Goal: Task Accomplishment & Management: Complete application form

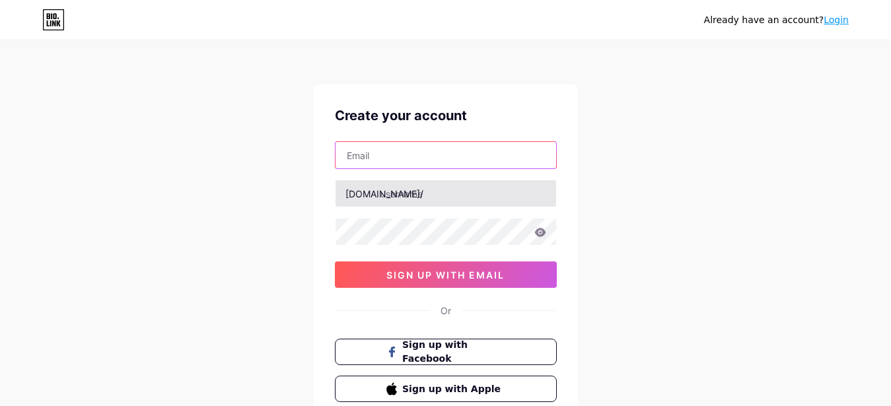
type input "[EMAIL_ADDRESS][DOMAIN_NAME]"
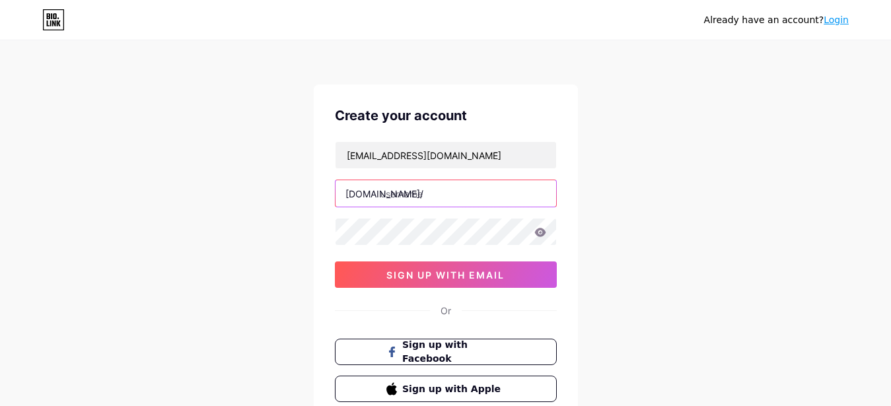
type input "joondalupdraftsman"
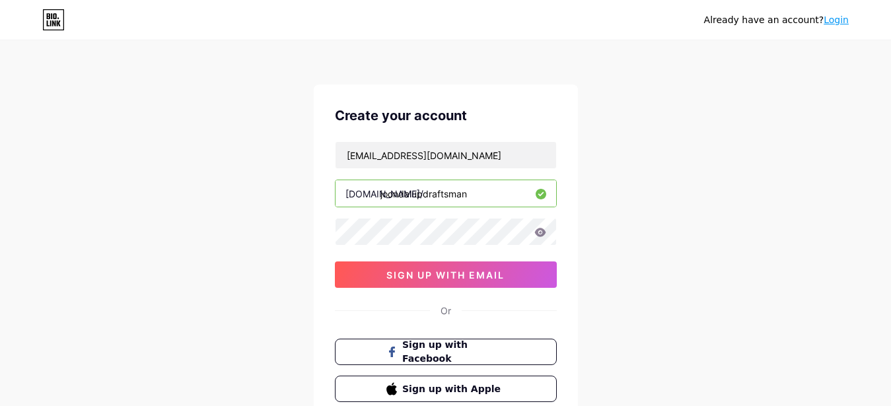
click at [600, 213] on div "Already have an account? Login Create your account [EMAIL_ADDRESS][DOMAIN_NAME]…" at bounding box center [445, 252] width 891 height 505
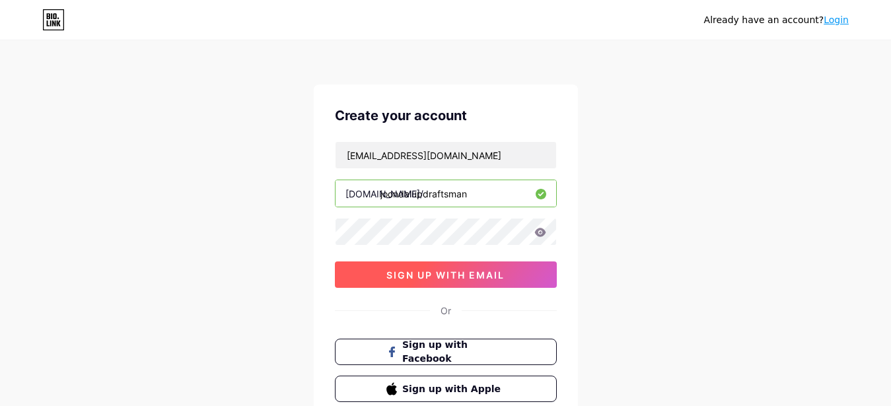
click at [499, 272] on span "sign up with email" at bounding box center [445, 275] width 118 height 11
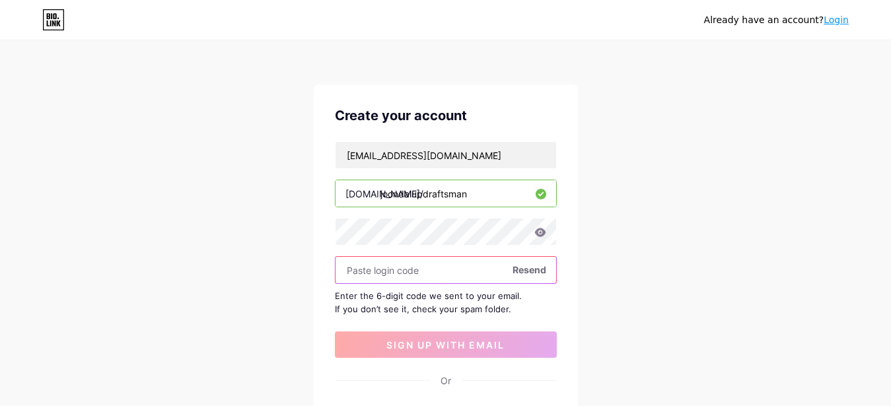
click at [363, 272] on input "text" at bounding box center [446, 270] width 221 height 26
paste input "945460"
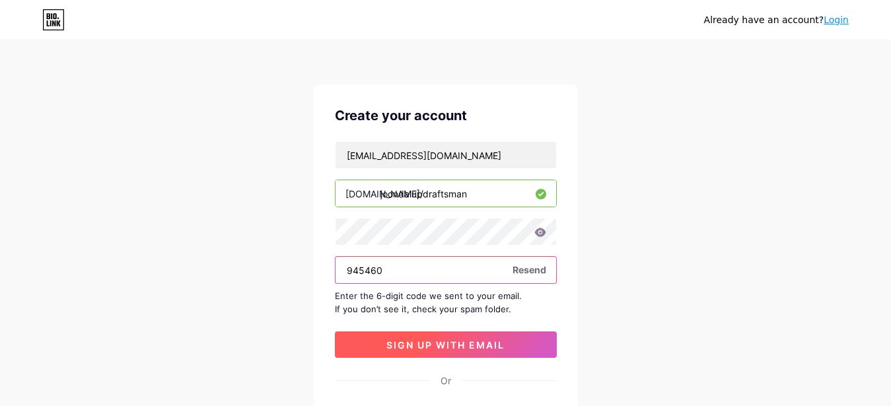
type input "945460"
click at [447, 338] on button "sign up with email" at bounding box center [446, 345] width 222 height 26
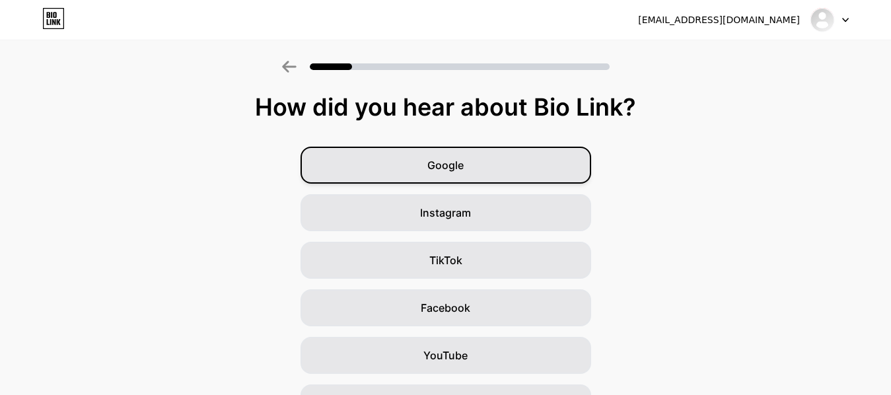
click at [523, 161] on div "Google" at bounding box center [446, 165] width 291 height 37
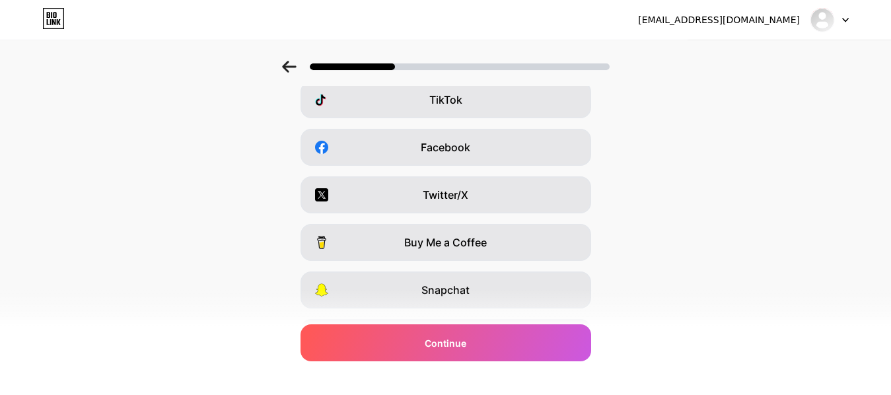
scroll to position [106, 0]
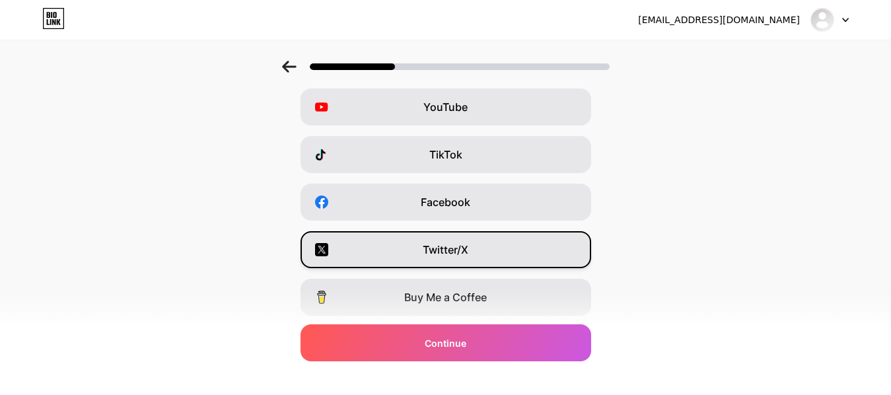
click at [474, 258] on div "Twitter/X" at bounding box center [446, 249] width 291 height 37
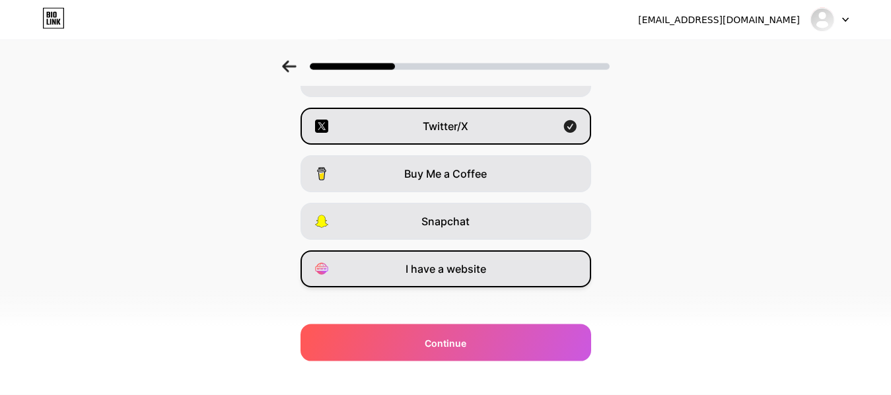
scroll to position [240, 0]
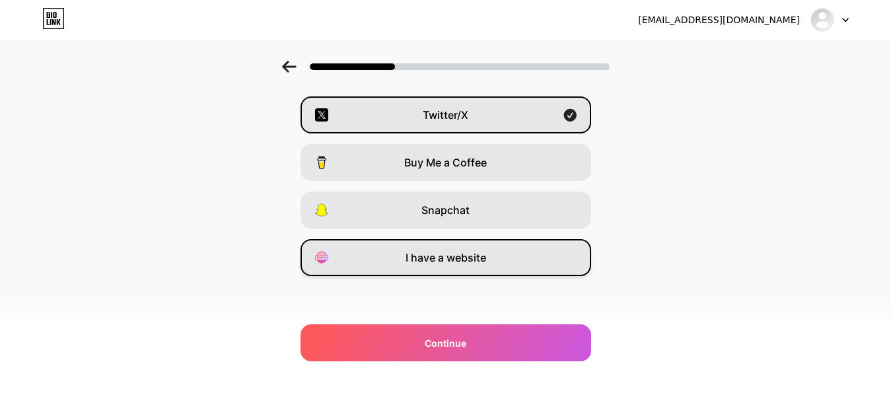
click at [470, 264] on span "I have a website" at bounding box center [446, 258] width 81 height 16
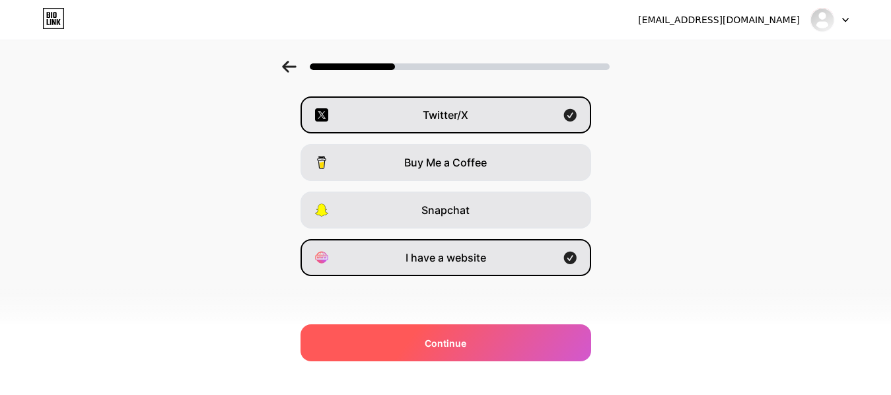
click at [431, 350] on div "Continue" at bounding box center [446, 342] width 291 height 37
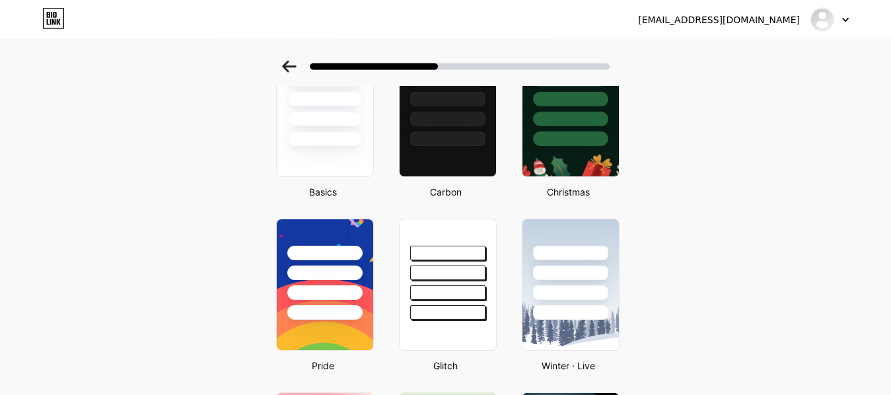
scroll to position [135, 0]
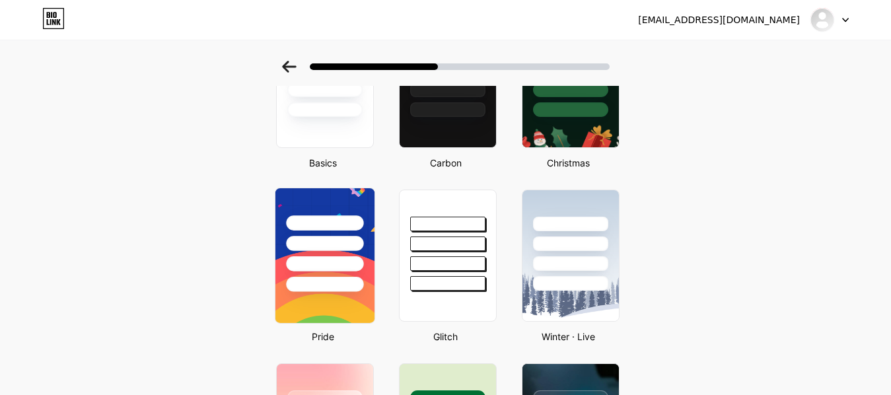
click at [355, 277] on div at bounding box center [324, 284] width 77 height 15
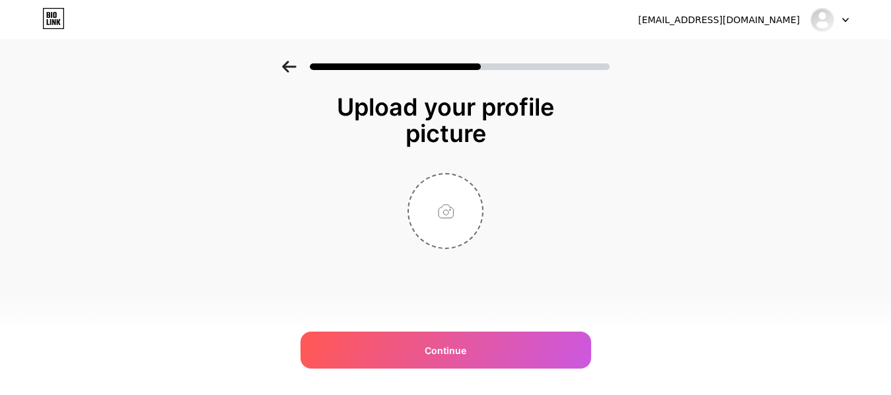
scroll to position [0, 0]
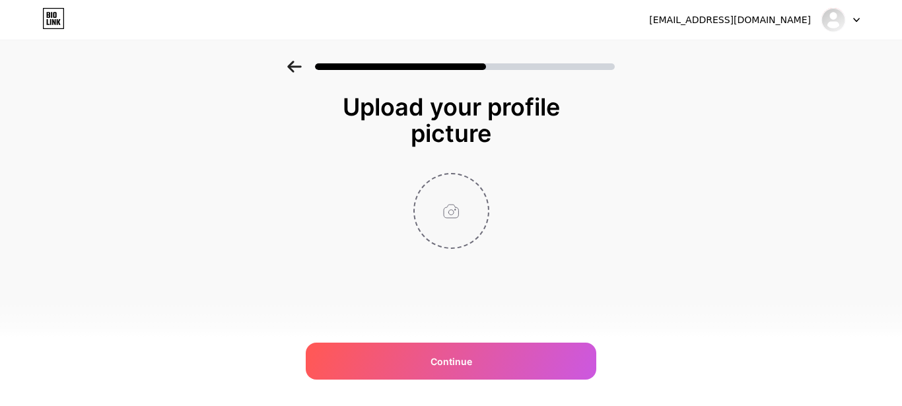
click at [456, 213] on input "file" at bounding box center [451, 210] width 73 height 73
type input "C:\fakepath\Joondalup Draftsman Logo.jpg"
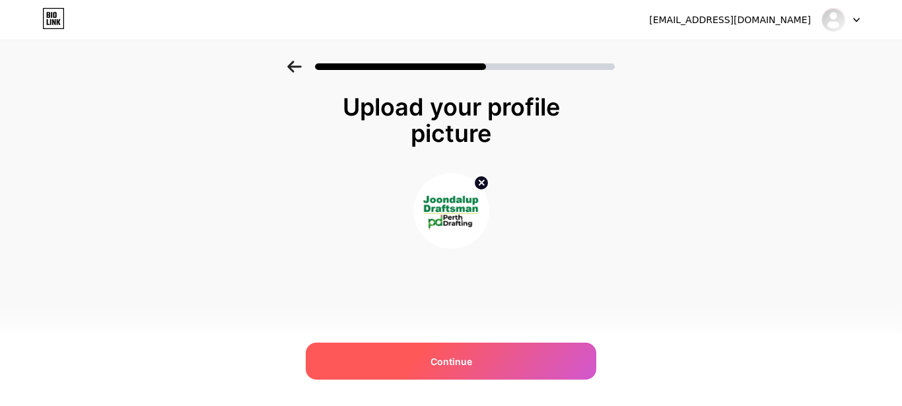
click at [510, 353] on div "Continue" at bounding box center [451, 361] width 291 height 37
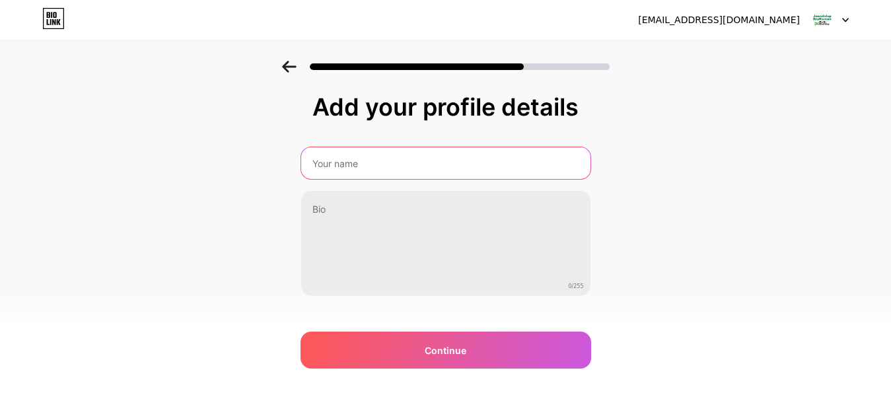
click at [389, 178] on input "text" at bounding box center [445, 163] width 289 height 32
paste input "Joondalup Draftsman"
type input "Joondalup Draftsman"
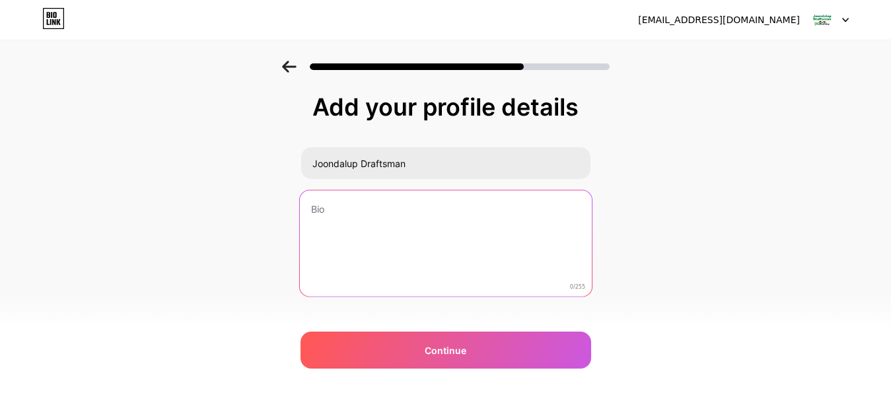
click at [363, 213] on textarea at bounding box center [445, 244] width 292 height 108
paste textarea "At [GEOGRAPHIC_DATA] Drafting Service, we have built our reputation on deep loc…"
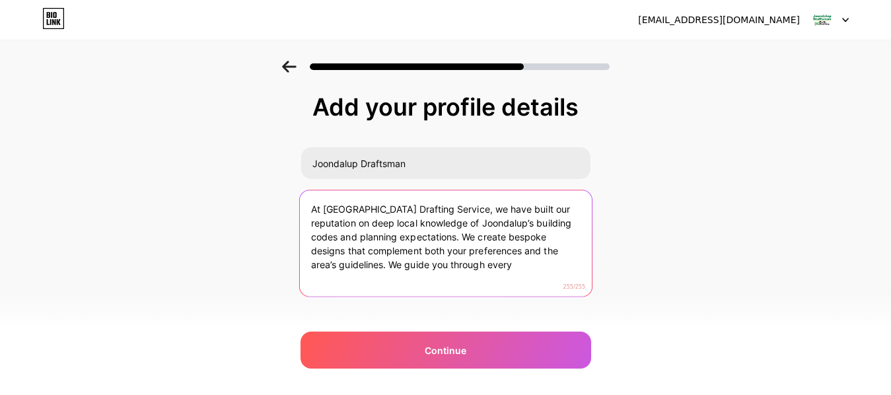
drag, startPoint x: 449, startPoint y: 259, endPoint x: 268, endPoint y: 262, distance: 181.0
click at [299, 262] on textarea "At [GEOGRAPHIC_DATA] Drafting Service, we have built our reputation on deep loc…" at bounding box center [445, 244] width 292 height 108
paste textarea "[PHONE_NUMBER]"
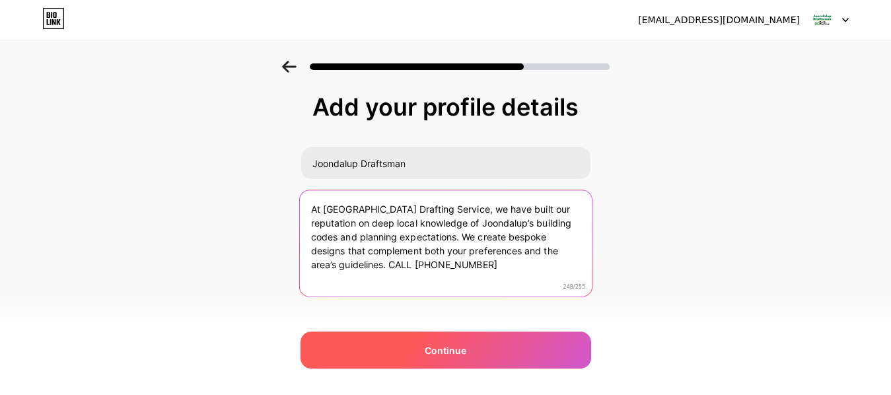
type textarea "At [GEOGRAPHIC_DATA] Drafting Service, we have built our reputation on deep loc…"
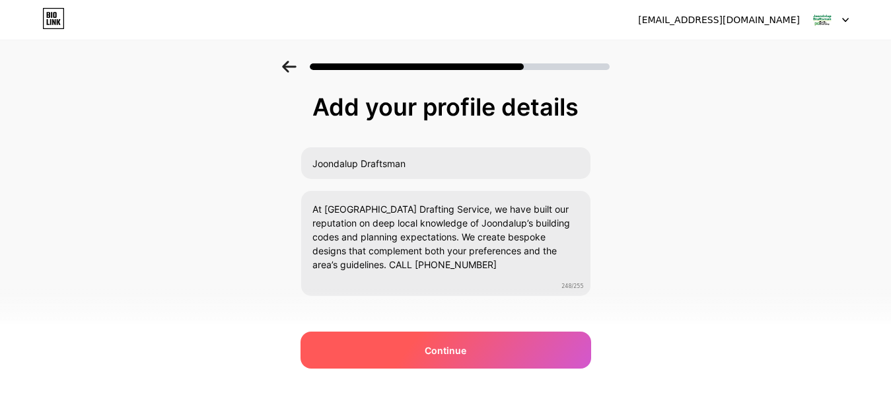
click at [463, 350] on span "Continue" at bounding box center [446, 350] width 42 height 14
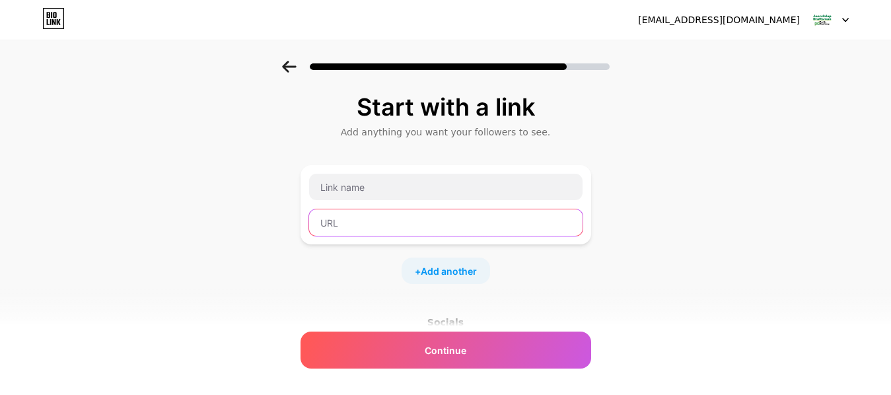
click at [345, 228] on input "text" at bounding box center [445, 222] width 273 height 26
paste input "[URL][DOMAIN_NAME]"
type input "[URL][DOMAIN_NAME]"
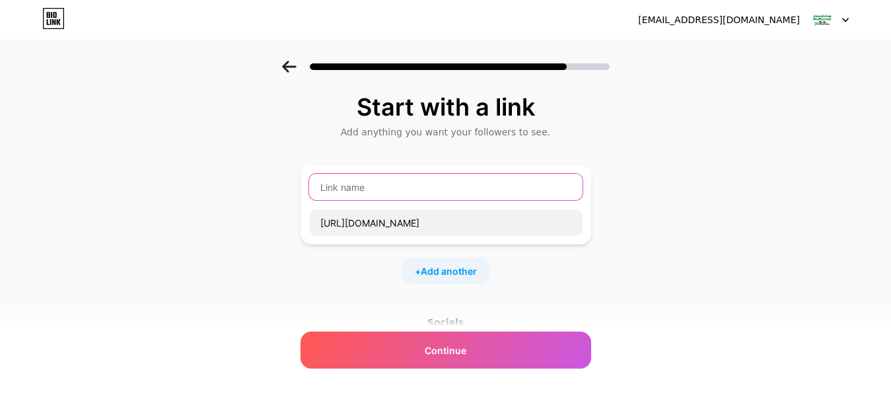
click at [415, 184] on input "text" at bounding box center [445, 187] width 273 height 26
paste input "Joondalup Draftsman - Perth Drafting Service"
type input "Joondalup Draftsman - Perth Drafting Service"
paste input "Joondalup Draftsman - Perth Drafting Service"
type input "Joondalup Draftsman - Perth Drafting Service"
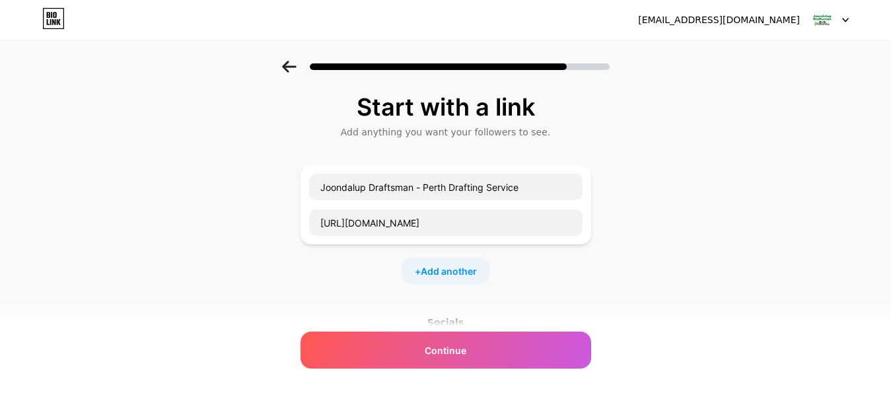
click at [663, 213] on div "Start with a link Add anything you want your followers to see. Joondalup Drafts…" at bounding box center [445, 293] width 891 height 464
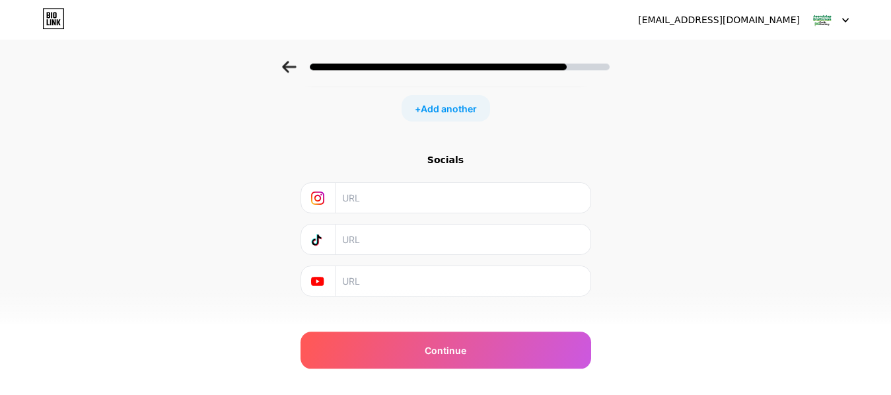
scroll to position [183, 0]
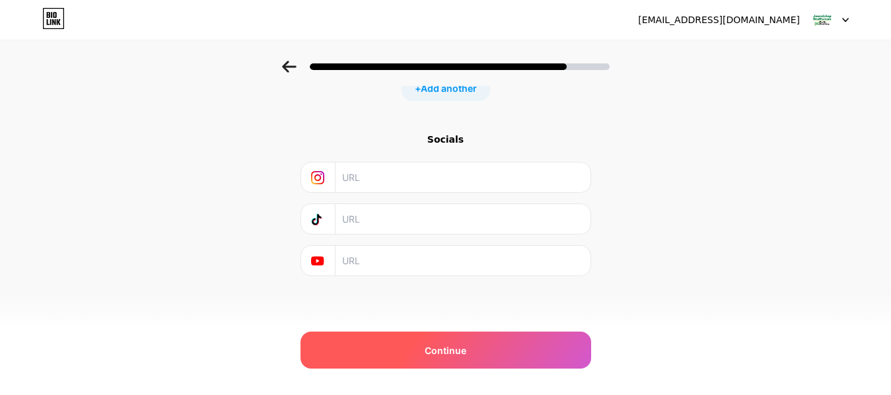
click at [439, 353] on span "Continue" at bounding box center [446, 350] width 42 height 14
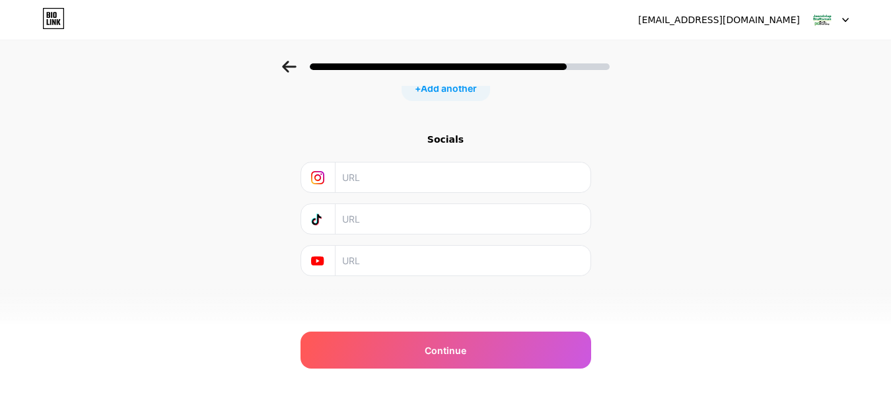
click at [458, 96] on div "+ Add another" at bounding box center [446, 88] width 89 height 26
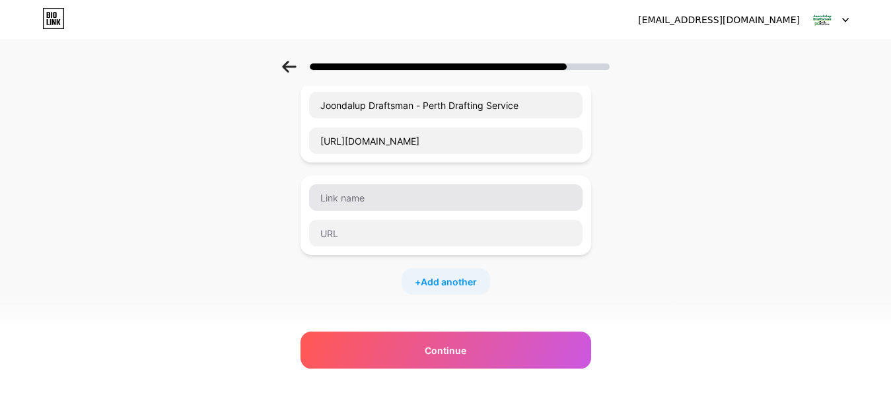
scroll to position [48, 0]
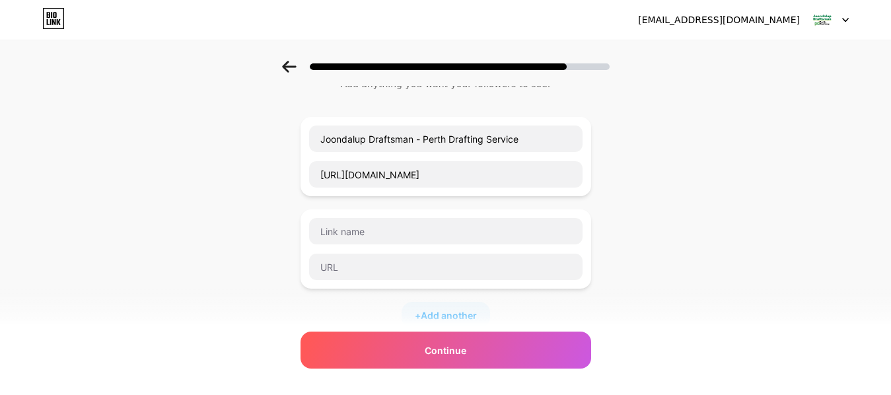
click at [713, 267] on div "Start with a link Add anything you want your followers to see. Joondalup Drafts…" at bounding box center [445, 291] width 891 height 557
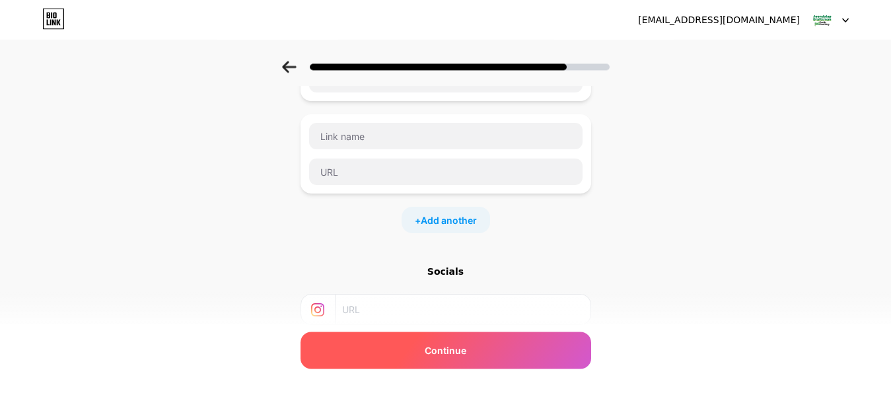
scroll to position [183, 0]
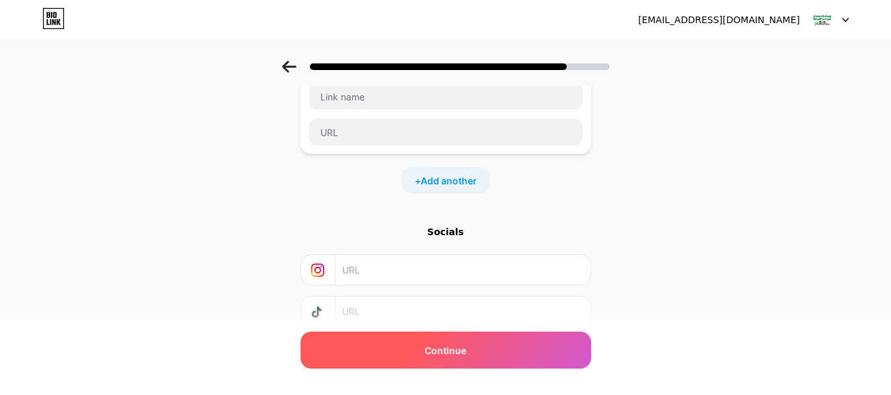
click at [481, 349] on div "Continue" at bounding box center [446, 350] width 291 height 37
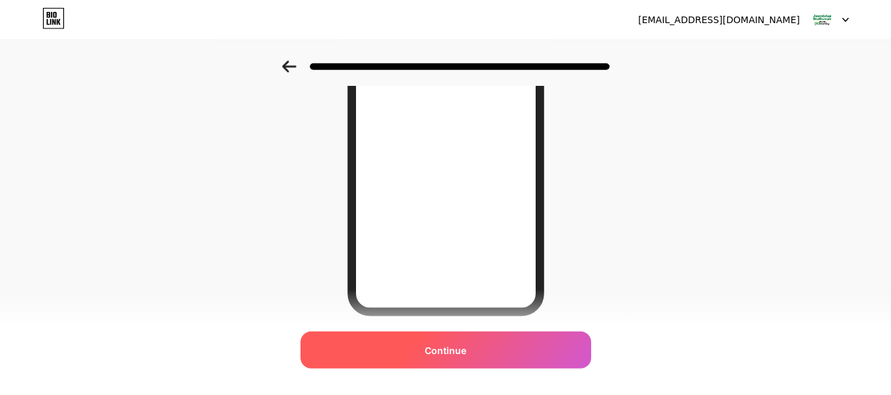
scroll to position [269, 0]
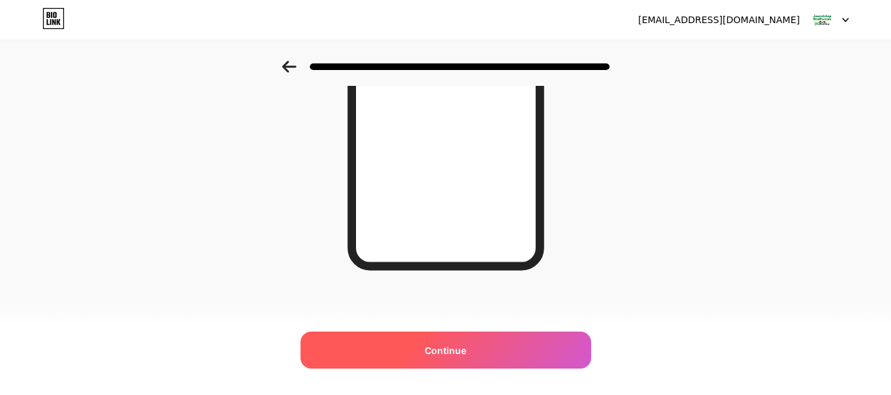
click at [481, 359] on div "Continue" at bounding box center [446, 350] width 291 height 37
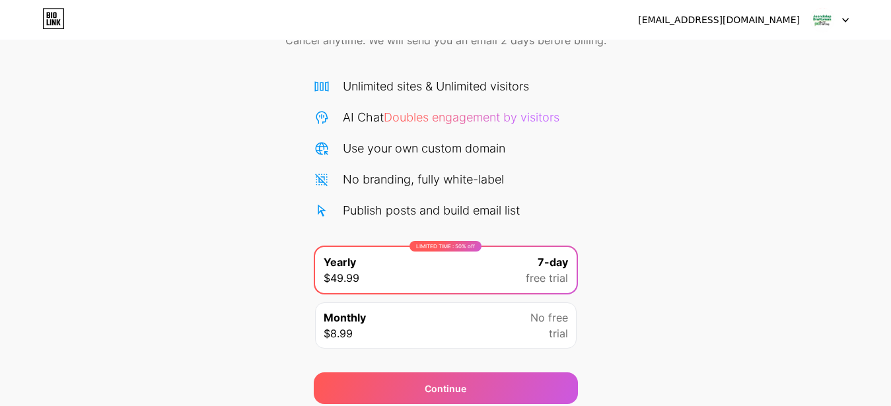
scroll to position [126, 0]
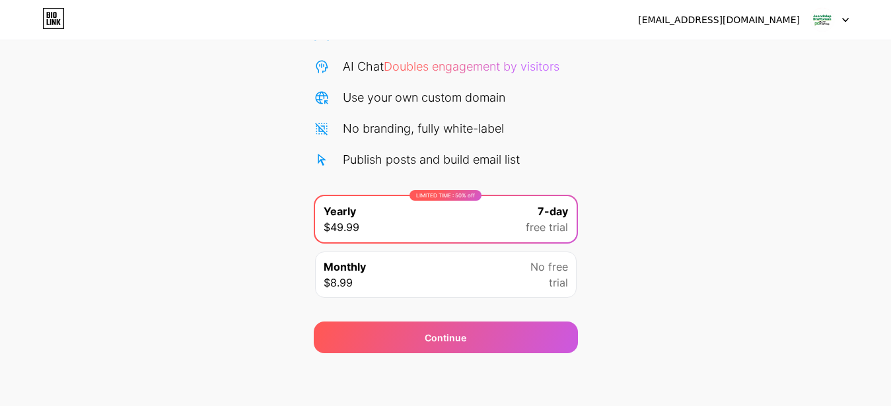
click at [828, 26] on img at bounding box center [822, 19] width 25 height 25
